Goal: Task Accomplishment & Management: Complete application form

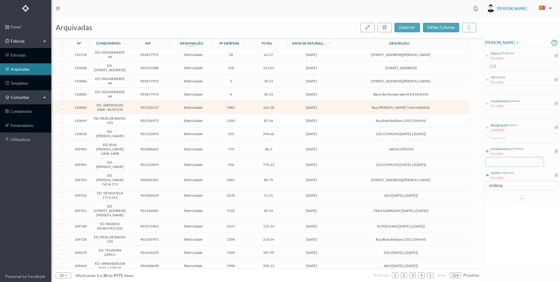
drag, startPoint x: 486, startPoint y: 150, endPoint x: 491, endPoint y: 160, distance: 11.1
click at [486, 150] on icon at bounding box center [488, 151] width 4 height 4
click at [506, 161] on input at bounding box center [515, 161] width 58 height 9
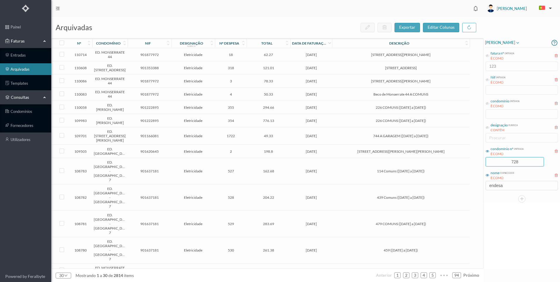
type input "728"
click at [524, 223] on div "[PERSON_NAME] fatura nº entrada É COMO 123 Nif entrada É COMO condomínio entrad…" at bounding box center [522, 153] width 76 height 231
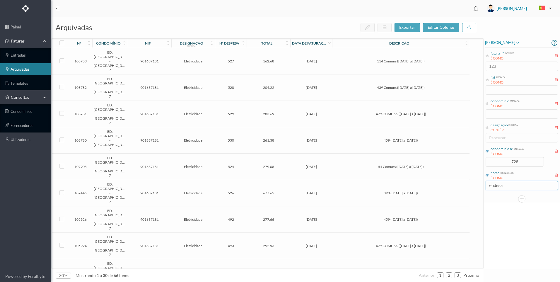
drag, startPoint x: 506, startPoint y: 184, endPoint x: 525, endPoint y: 194, distance: 22.3
click at [509, 185] on input "endesa" at bounding box center [522, 185] width 72 height 9
click at [529, 241] on div "[PERSON_NAME] fatura nº entrada É COMO 123 Nif entrada É COMO condomínio entrad…" at bounding box center [522, 153] width 76 height 231
click at [387, 191] on span "393 ([DATE] a [DATE])" at bounding box center [401, 193] width 134 height 4
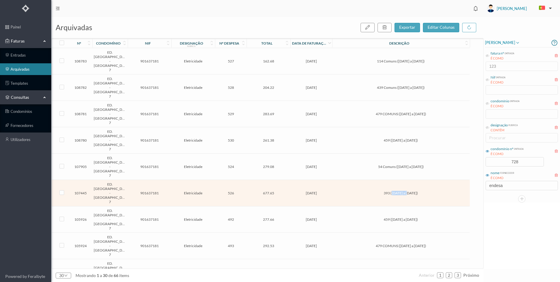
click at [387, 191] on span "393 ([DATE] a [DATE])" at bounding box center [401, 193] width 134 height 4
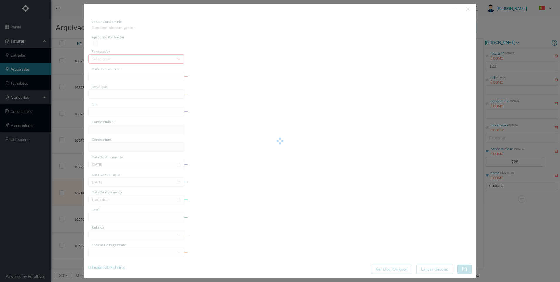
type input "FAC 0230312025/0057389925"
type input "393 ([DATE] a [DATE])"
type input "901637181"
type input "[DATE]"
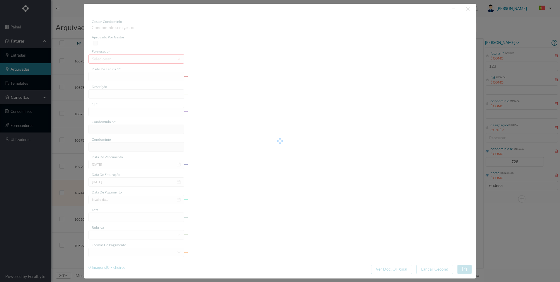
type input "677.65"
type input "728"
type input "ED. [GEOGRAPHIC_DATA] - [GEOGRAPHIC_DATA] 7"
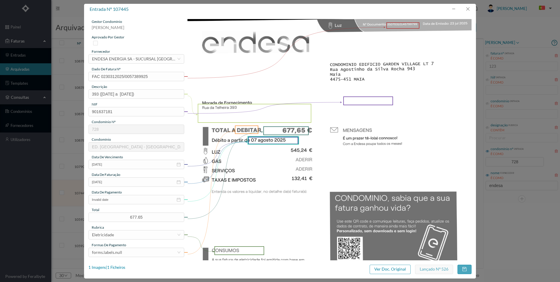
click at [122, 264] on div "entrada nº 107445 gestor condomínio [PERSON_NAME] aprovado por gestor fornecedo…" at bounding box center [280, 141] width 392 height 274
click at [123, 267] on div "1 Imagens | 1 Ficheiros" at bounding box center [106, 267] width 37 height 6
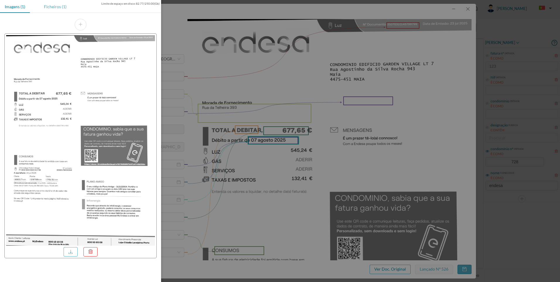
click at [58, 8] on div "Ficheiros (1)" at bounding box center [55, 6] width 32 height 13
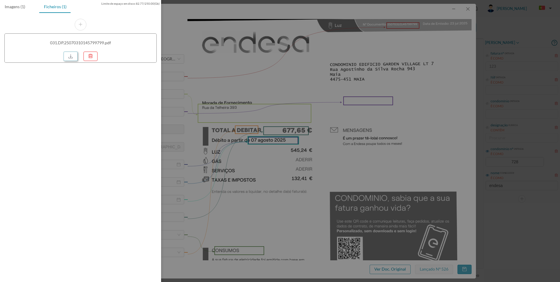
click at [71, 54] on link at bounding box center [71, 56] width 14 height 9
